Goal: Information Seeking & Learning: Learn about a topic

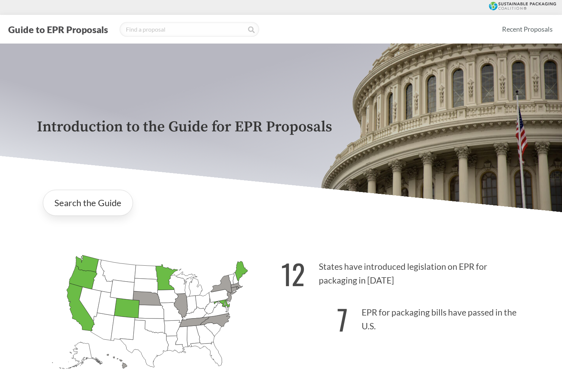
scroll to position [15, 0]
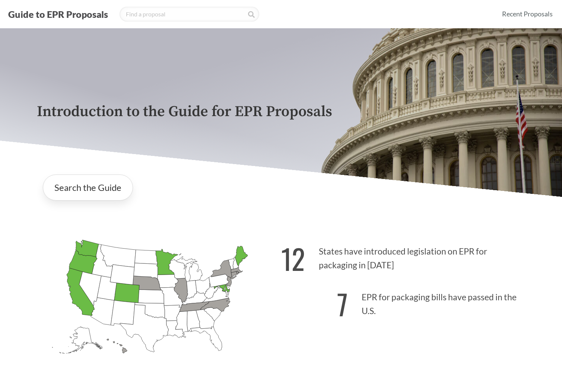
click at [87, 247] on icon "[US_STATE] Passed: 1" at bounding box center [86, 248] width 23 height 17
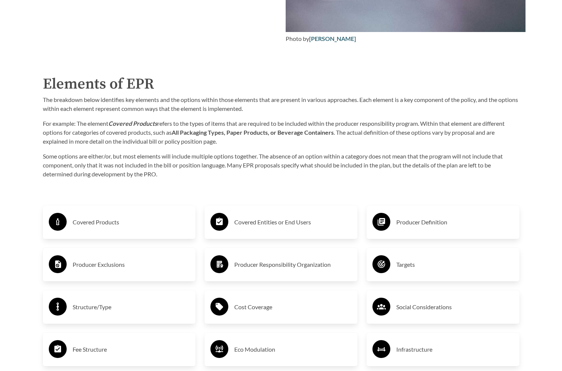
scroll to position [1573, 0]
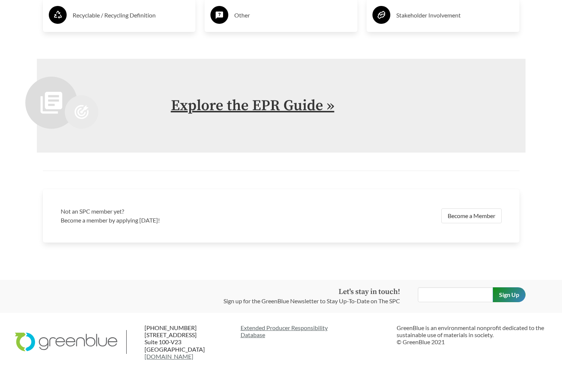
click at [192, 104] on link "Explore the EPR Guide »" at bounding box center [252, 105] width 163 height 19
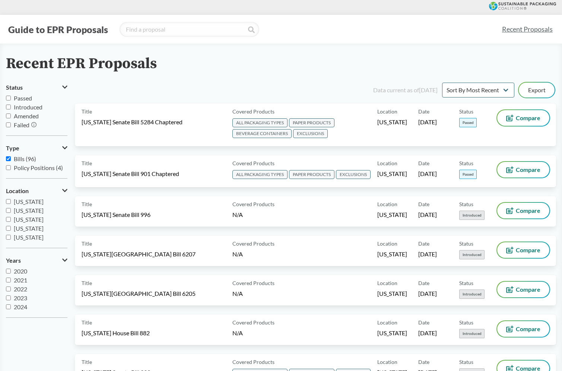
click at [8, 100] on input "Passed" at bounding box center [8, 98] width 5 height 5
checkbox input "true"
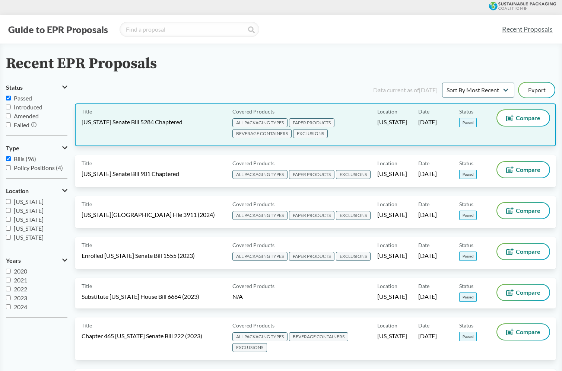
click at [144, 122] on span "[US_STATE] Senate Bill 5284 Chaptered" at bounding box center [131, 122] width 101 height 8
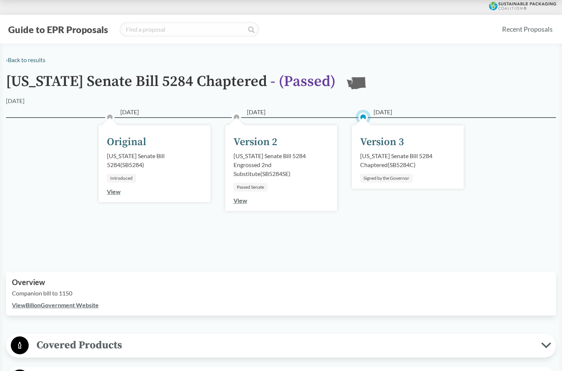
click at [54, 304] on link "View Bill on Government Website" at bounding box center [55, 304] width 87 height 7
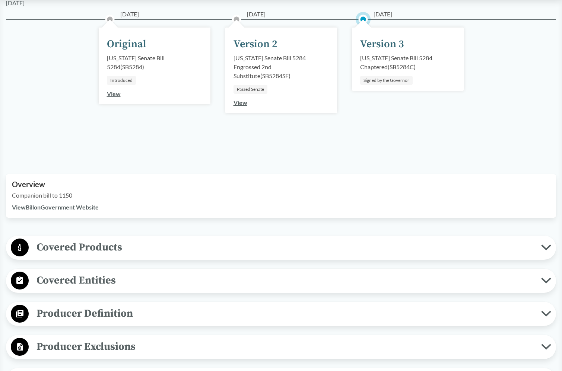
scroll to position [158, 0]
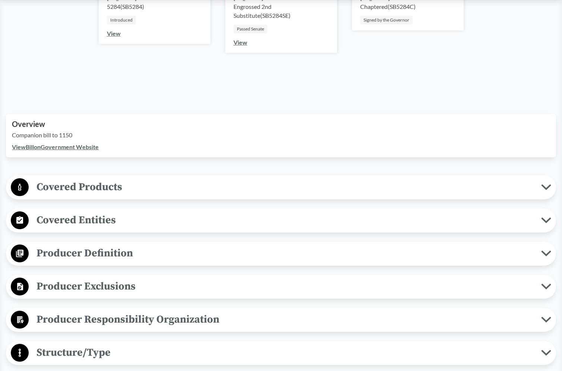
click at [100, 190] on span "Covered Products" at bounding box center [285, 187] width 512 height 17
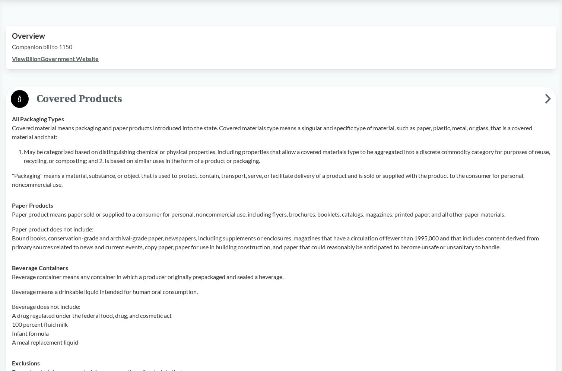
scroll to position [292, 0]
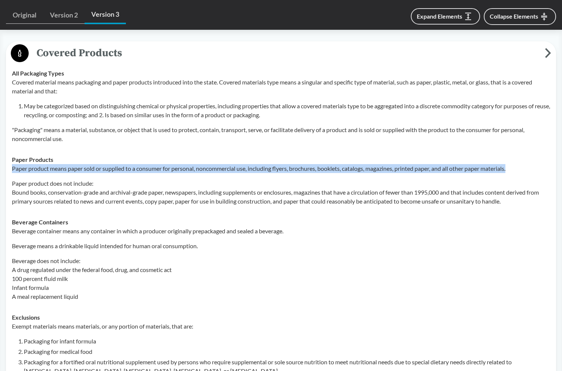
drag, startPoint x: 9, startPoint y: 170, endPoint x: 524, endPoint y: 166, distance: 514.3
click at [524, 166] on td "Paper Products Paper product means paper sold or supplied to a consumer for per…" at bounding box center [281, 180] width 544 height 63
copy p "Paper product means paper sold or supplied to a consumer for personal, noncomme…"
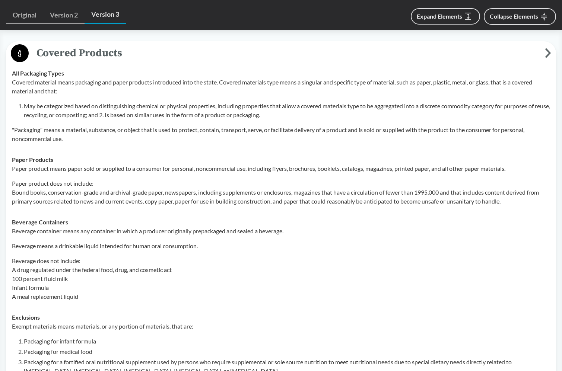
click at [303, 229] on p "Beverage container means any container in which a producer originally prepackag…" at bounding box center [281, 231] width 538 height 9
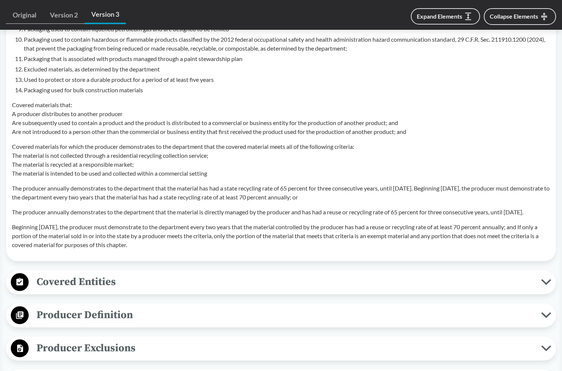
scroll to position [776, 0]
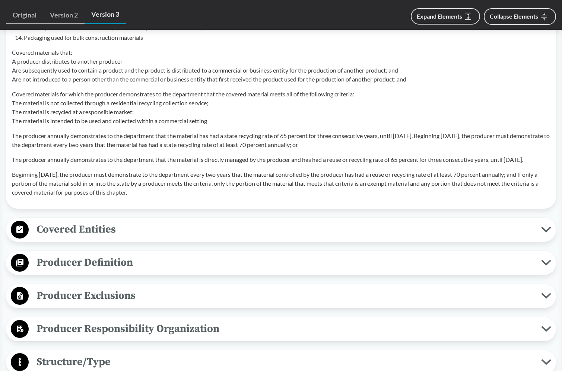
click at [109, 271] on span "Producer Definition" at bounding box center [285, 262] width 512 height 17
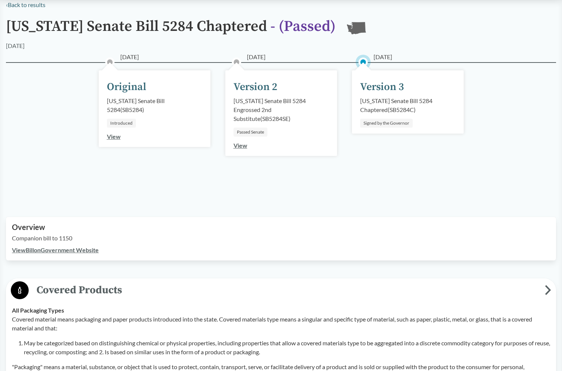
scroll to position [0, 0]
